Goal: Information Seeking & Learning: Learn about a topic

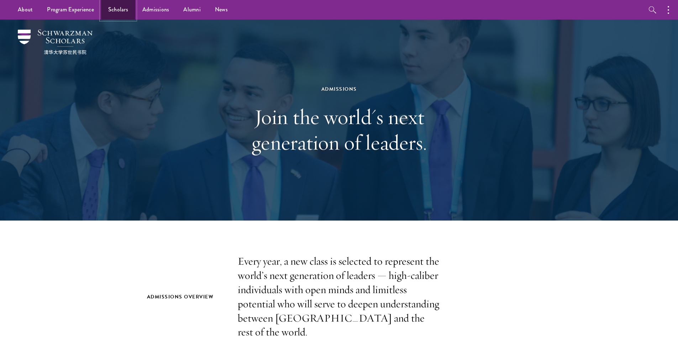
click at [121, 10] on link "Scholars" at bounding box center [118, 10] width 34 height 20
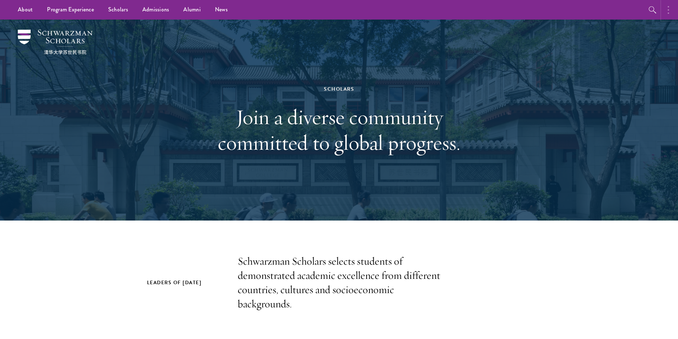
click at [672, 14] on button "button" at bounding box center [670, 10] width 16 height 20
click at [618, 10] on icon "button" at bounding box center [617, 9] width 5 height 5
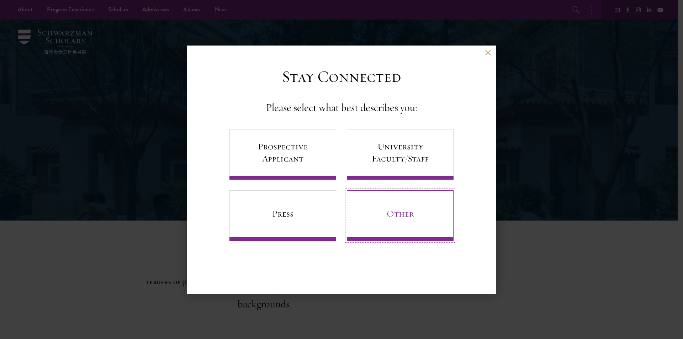
click at [388, 228] on link "Other" at bounding box center [400, 215] width 107 height 51
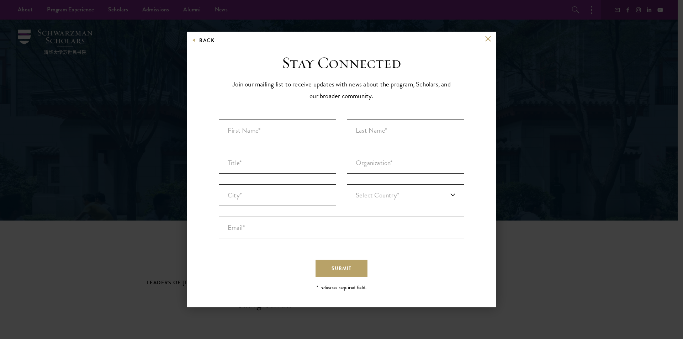
click at [485, 34] on div "Back Stay Connected Please select what best describes you: Prospective Applican…" at bounding box center [342, 170] width 310 height 276
click at [498, 41] on div "Back Stay Connected Please select what best describes you: Prospective Applican…" at bounding box center [341, 169] width 683 height 297
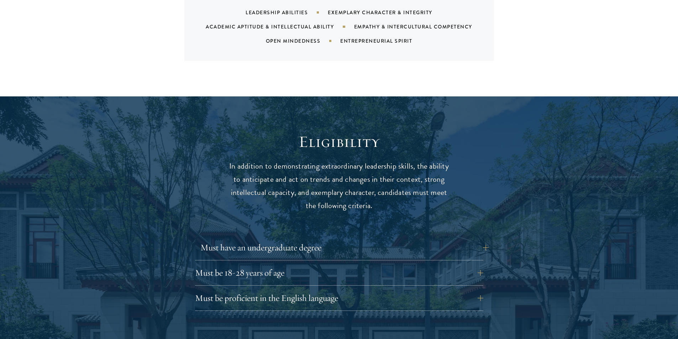
scroll to position [854, 0]
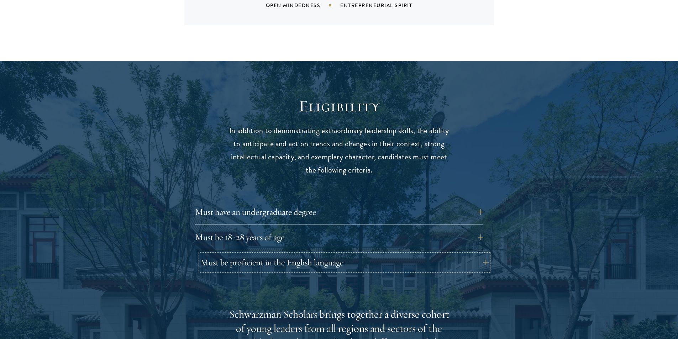
click at [473, 254] on button "Must be proficient in the English language" at bounding box center [344, 262] width 288 height 17
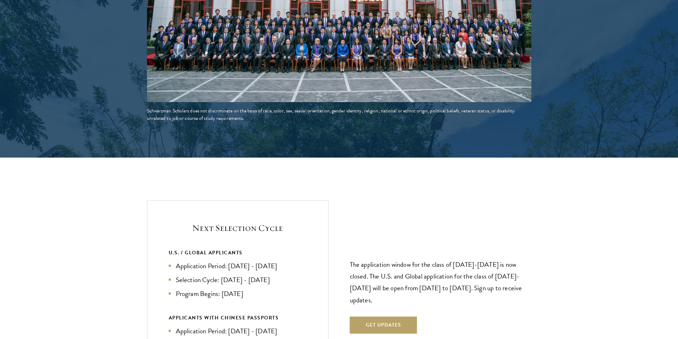
scroll to position [1602, 0]
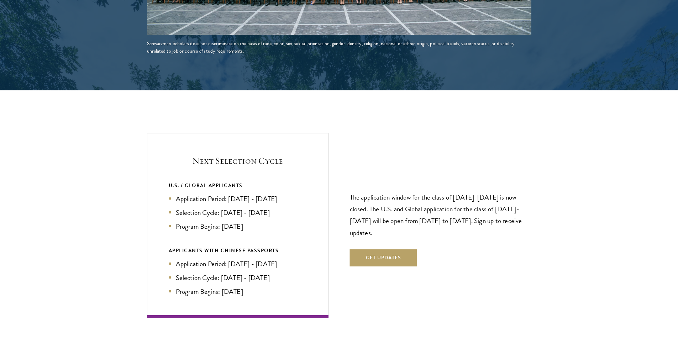
drag, startPoint x: 177, startPoint y: 184, endPoint x: 298, endPoint y: 184, distance: 120.3
click at [298, 194] on li "Application Period: [DATE] - [DATE]" at bounding box center [238, 199] width 138 height 10
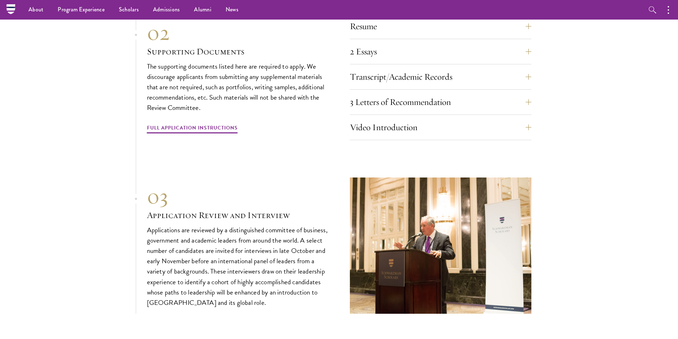
scroll to position [2349, 0]
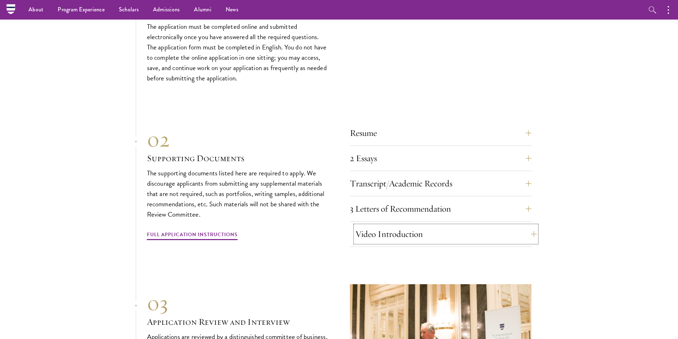
click at [527, 226] on button "Video Introduction" at bounding box center [446, 234] width 182 height 17
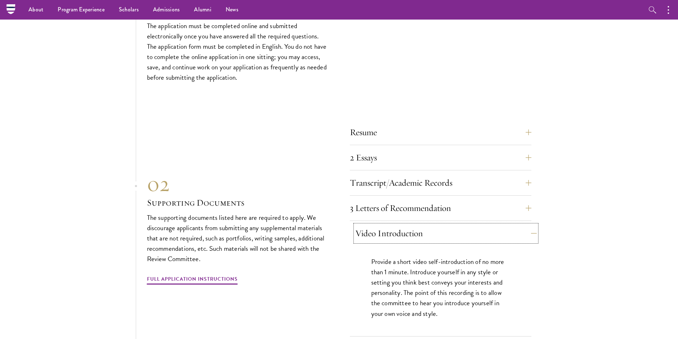
scroll to position [2159, 0]
click at [527, 226] on button "Video Introduction" at bounding box center [446, 234] width 182 height 17
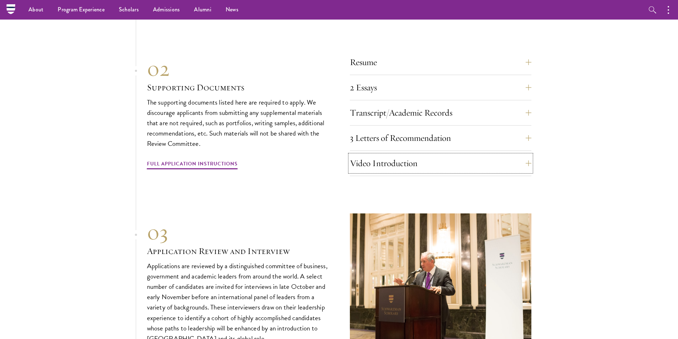
scroll to position [2159, 0]
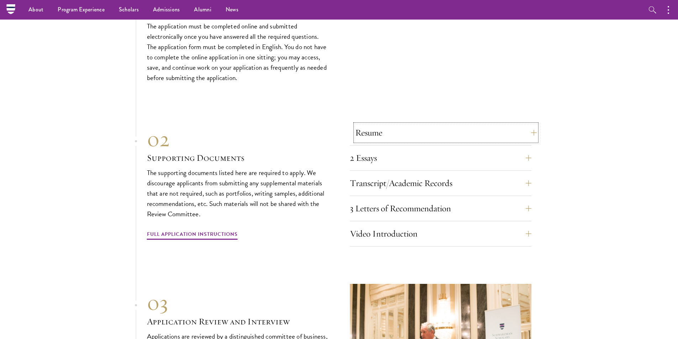
click at [402, 126] on button "Resume" at bounding box center [446, 132] width 182 height 17
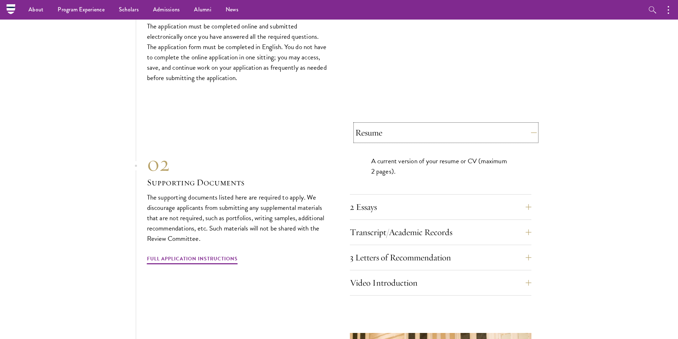
click at [402, 126] on button "Resume" at bounding box center [446, 132] width 182 height 17
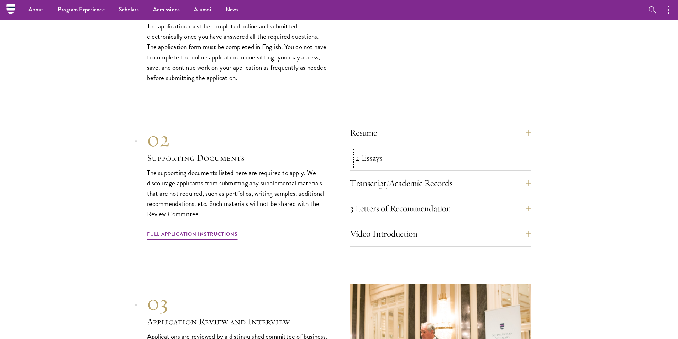
click at [403, 150] on button "2 Essays" at bounding box center [446, 158] width 182 height 17
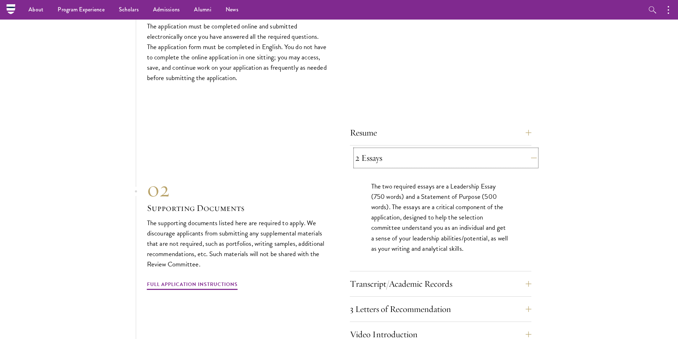
click at [403, 150] on button "2 Essays" at bounding box center [446, 158] width 182 height 17
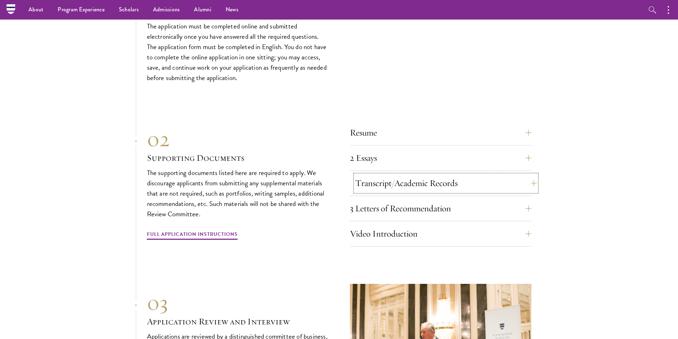
click at [460, 175] on button "Transcript/Academic Records" at bounding box center [446, 183] width 182 height 17
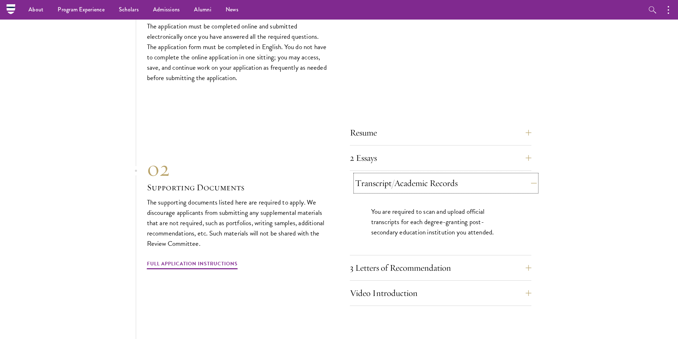
click at [460, 175] on button "Transcript/Academic Records" at bounding box center [446, 183] width 182 height 17
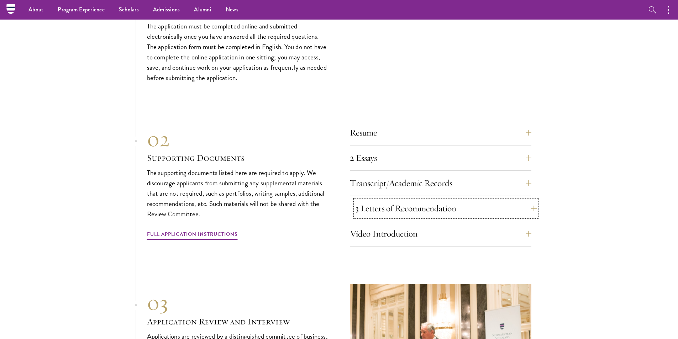
click at [466, 200] on button "3 Letters of Recommendation" at bounding box center [446, 208] width 182 height 17
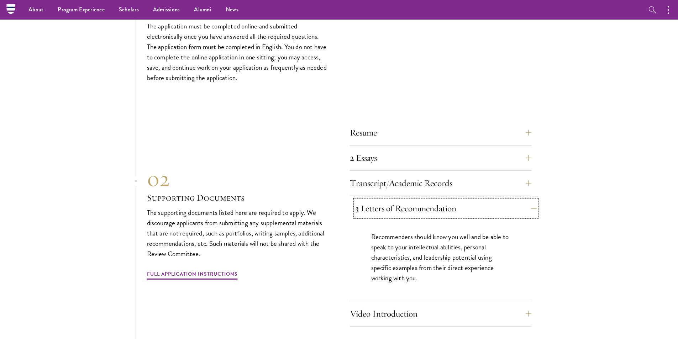
click at [466, 200] on button "3 Letters of Recommendation" at bounding box center [446, 208] width 182 height 17
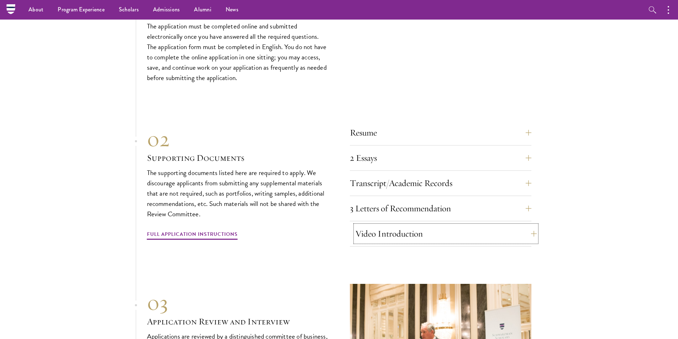
click at [476, 225] on button "Video Introduction" at bounding box center [446, 233] width 182 height 17
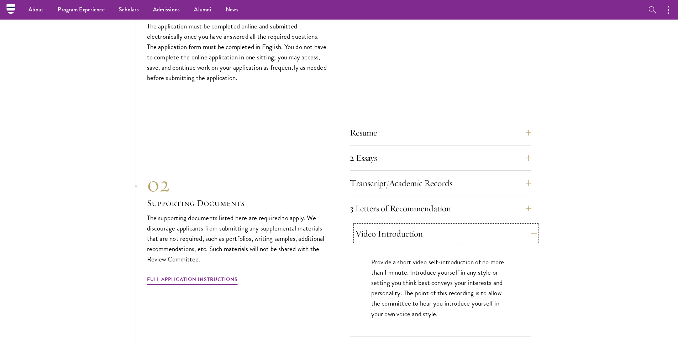
click at [476, 225] on button "Video Introduction" at bounding box center [446, 233] width 182 height 17
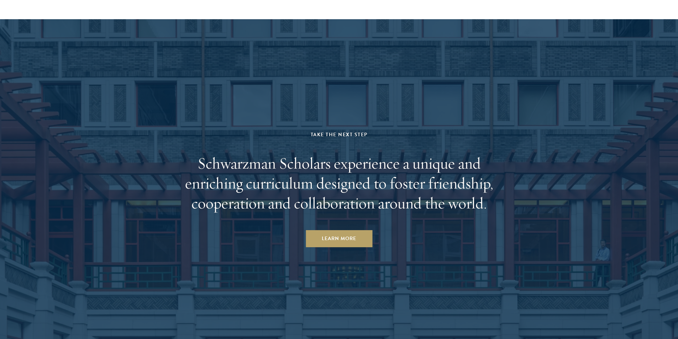
scroll to position [3512, 0]
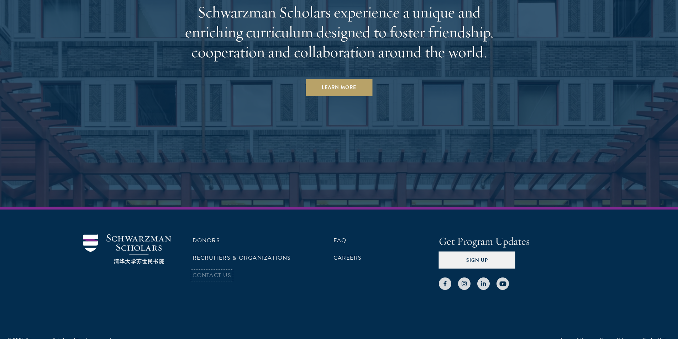
click at [219, 271] on link "Contact Us" at bounding box center [212, 275] width 39 height 9
